Goal: Transaction & Acquisition: Subscribe to service/newsletter

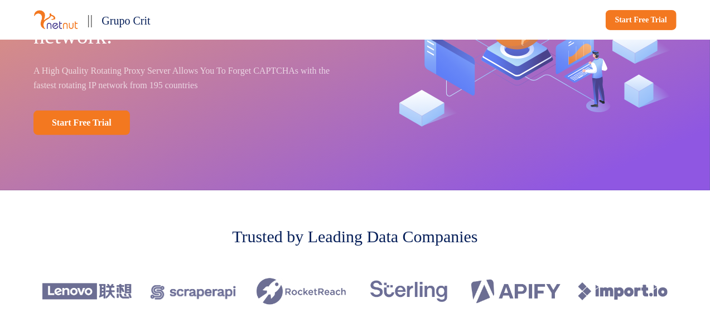
scroll to position [167, 0]
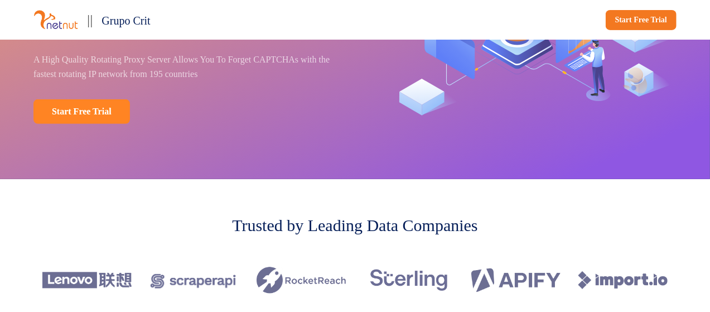
click at [88, 108] on link "Start Free Trial" at bounding box center [81, 111] width 96 height 25
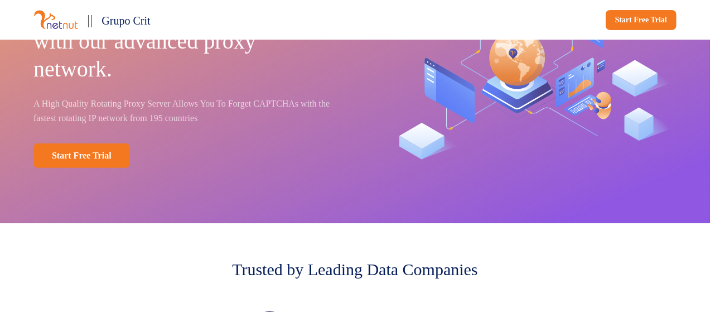
scroll to position [0, 0]
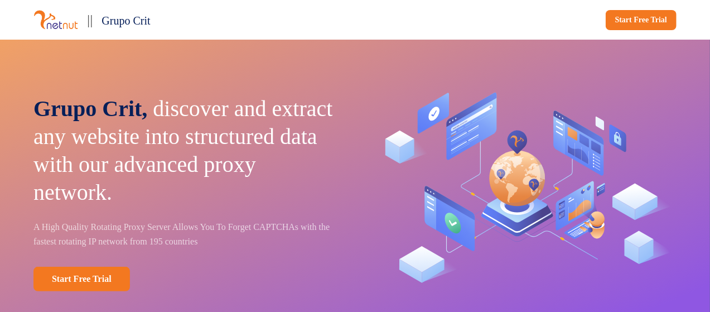
click at [204, 180] on p "Grupo Crit, discover and extract any website into structured data with our adva…" at bounding box center [186, 151] width 306 height 112
